Goal: Transaction & Acquisition: Purchase product/service

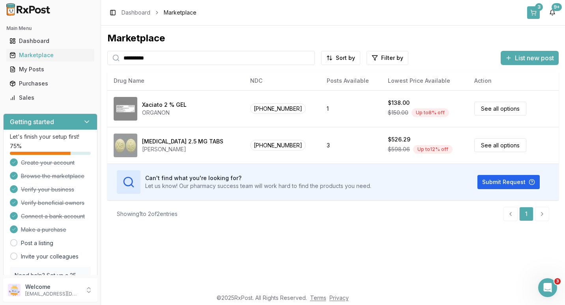
click at [537, 8] on div "3" at bounding box center [539, 7] width 8 height 8
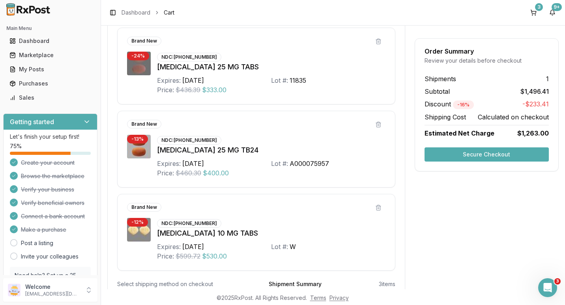
scroll to position [260, 0]
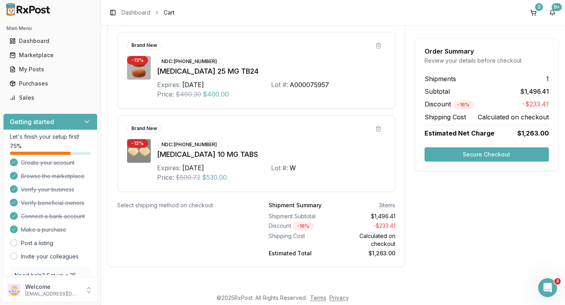
click at [476, 155] on button "Secure Checkout" at bounding box center [486, 155] width 124 height 14
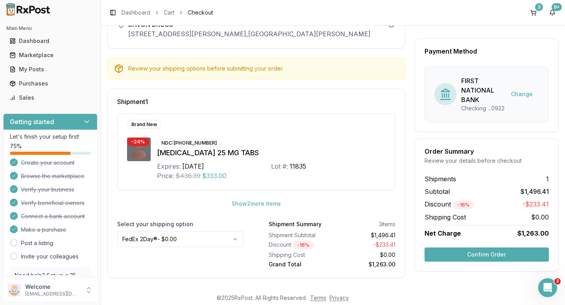
scroll to position [58, 0]
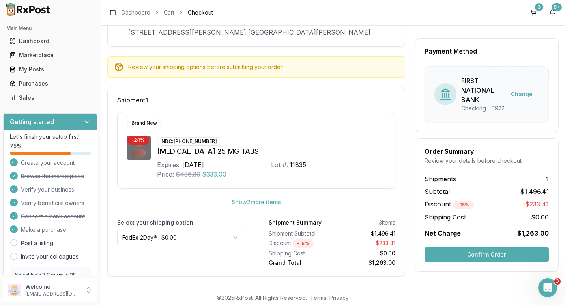
click at [487, 262] on button "Confirm Order" at bounding box center [486, 255] width 124 height 14
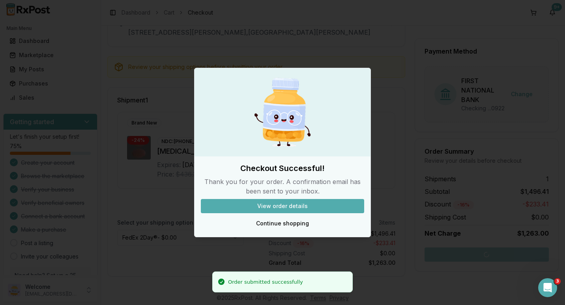
click at [297, 205] on button "View order details" at bounding box center [282, 206] width 163 height 14
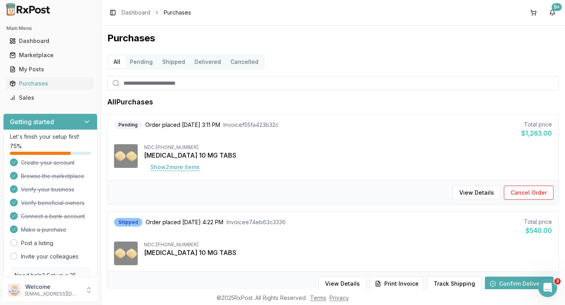
click at [181, 166] on button "Show 2 more item s" at bounding box center [175, 167] width 62 height 14
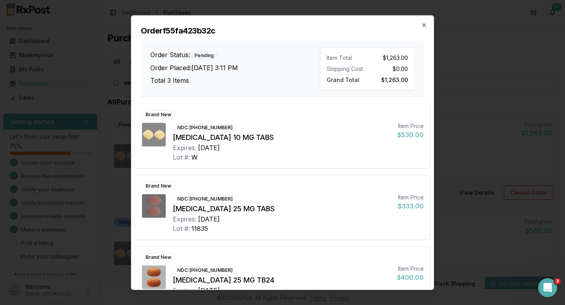
click at [417, 21] on div "Order f55fa423b32c Order Status: Pending Order Placed: [DATE] 3:11 PM Total 3 I…" at bounding box center [282, 57] width 302 height 82
click at [423, 25] on icon "button" at bounding box center [424, 25] width 6 height 6
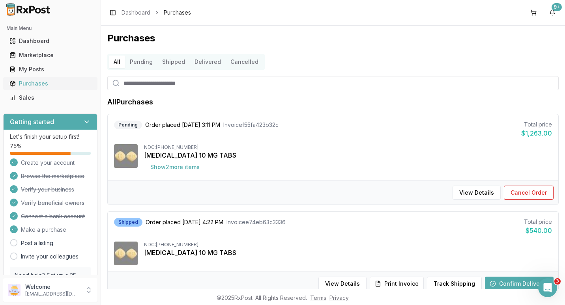
click at [36, 83] on div "Purchases" at bounding box center [50, 84] width 82 height 8
click at [142, 64] on button "Pending" at bounding box center [141, 62] width 32 height 13
